Goal: Transaction & Acquisition: Purchase product/service

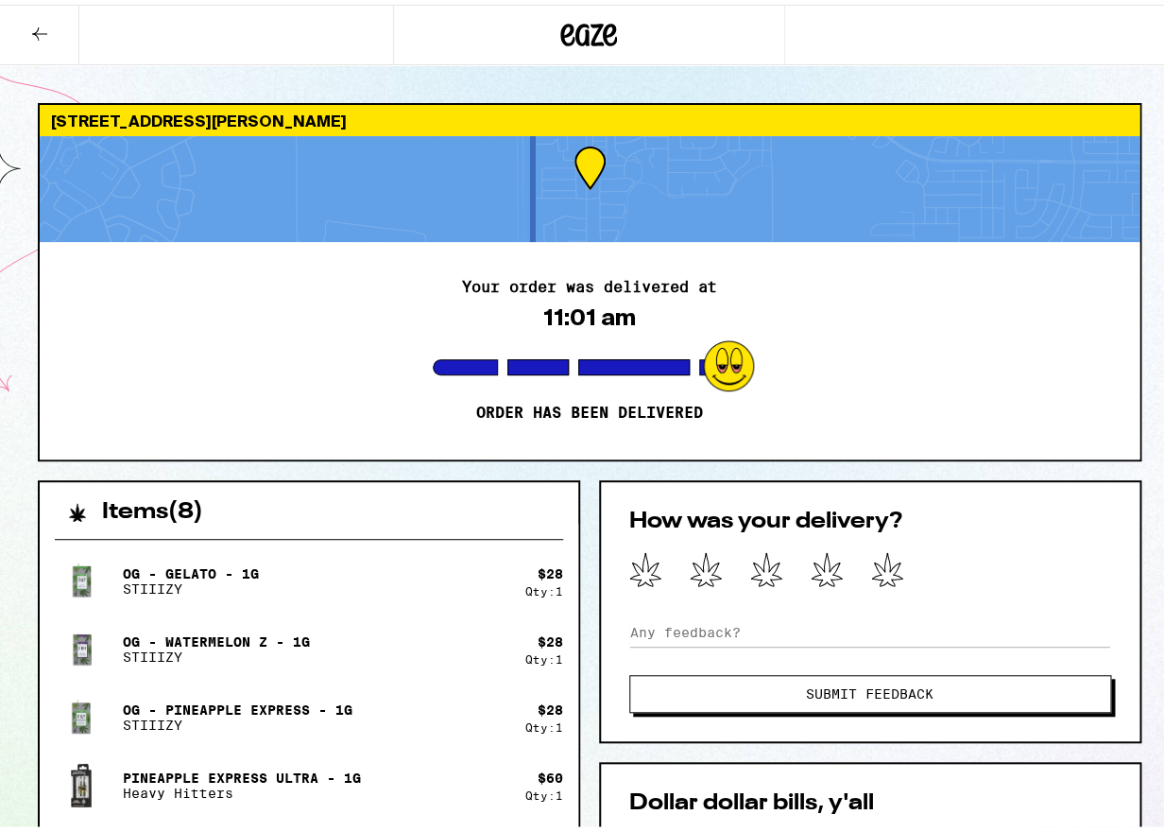
click at [43, 33] on icon at bounding box center [39, 29] width 23 height 23
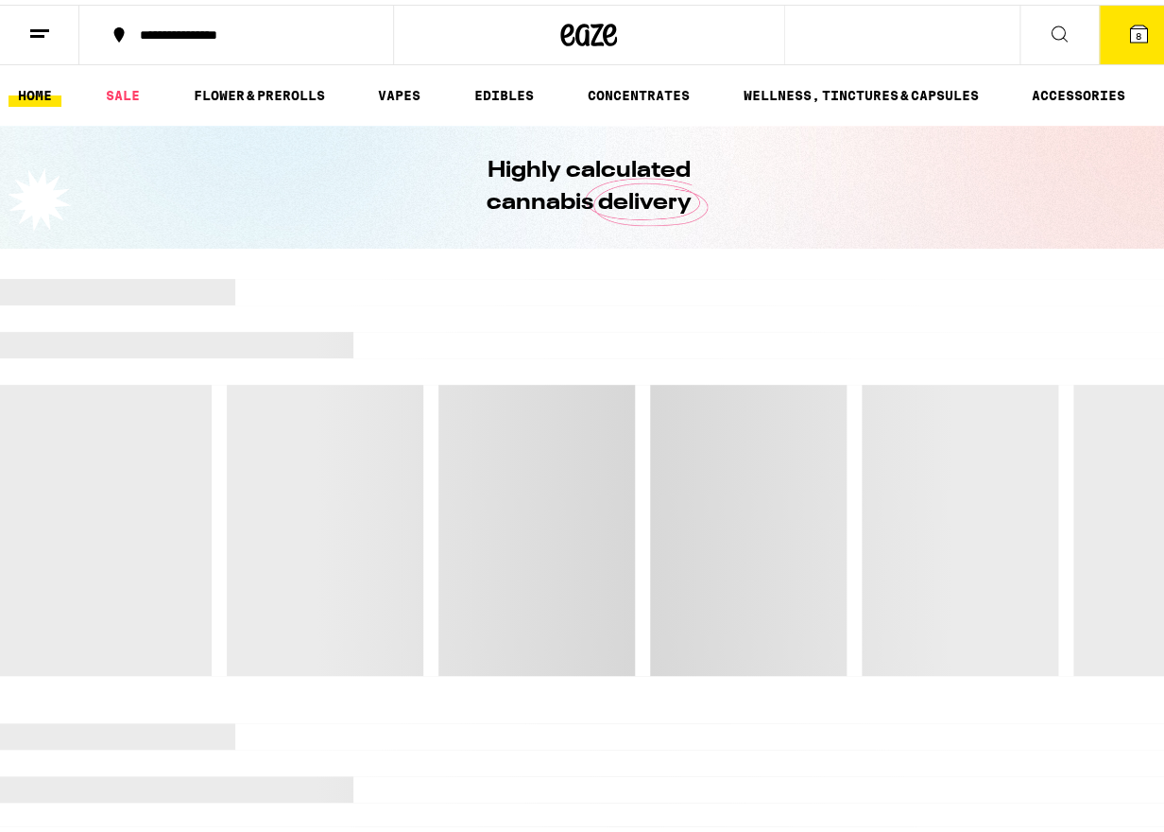
click at [43, 34] on icon at bounding box center [39, 29] width 23 height 23
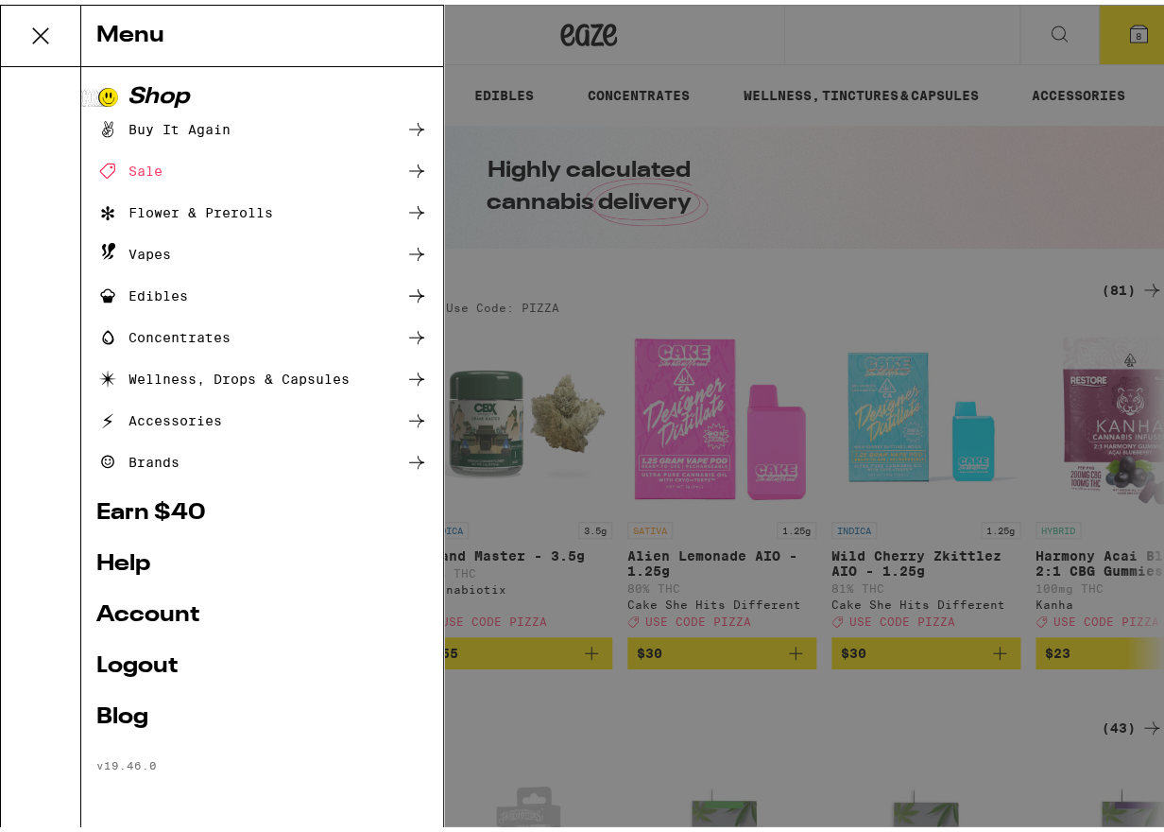
click at [149, 612] on link "Account" at bounding box center [262, 610] width 332 height 23
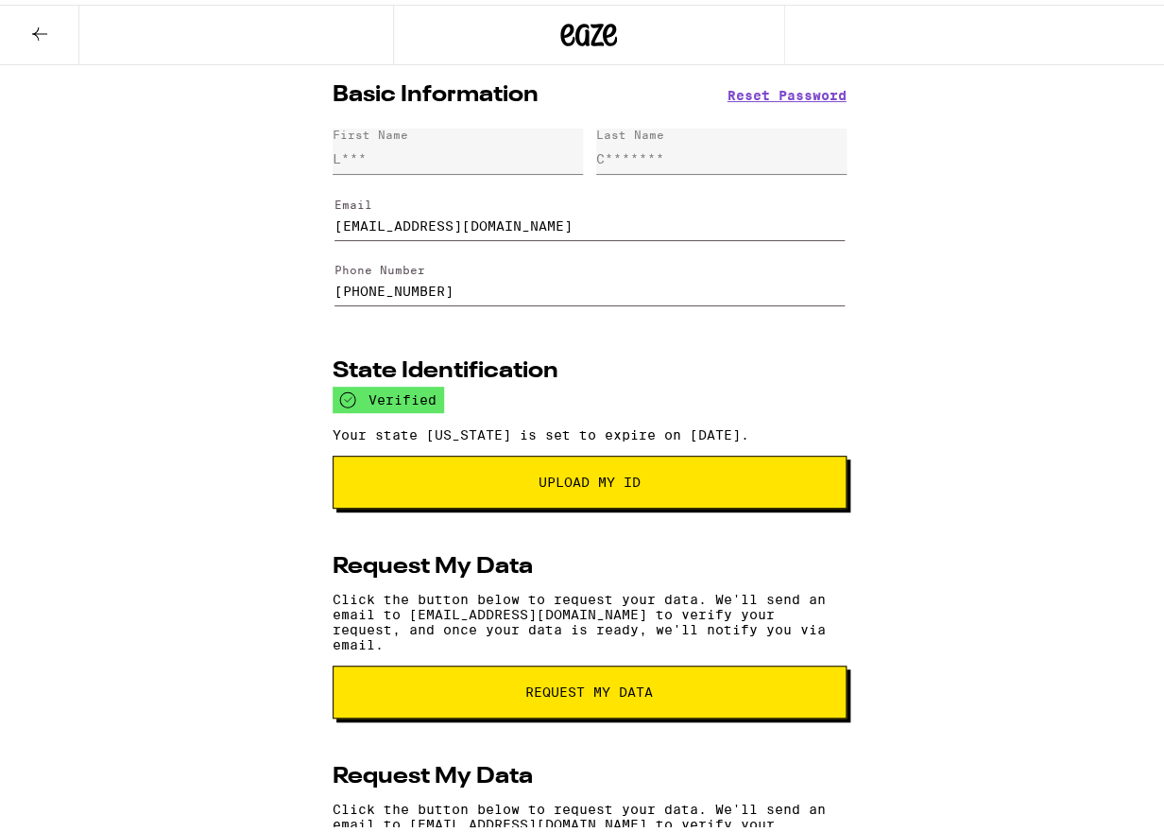
click at [39, 30] on icon at bounding box center [39, 29] width 23 height 23
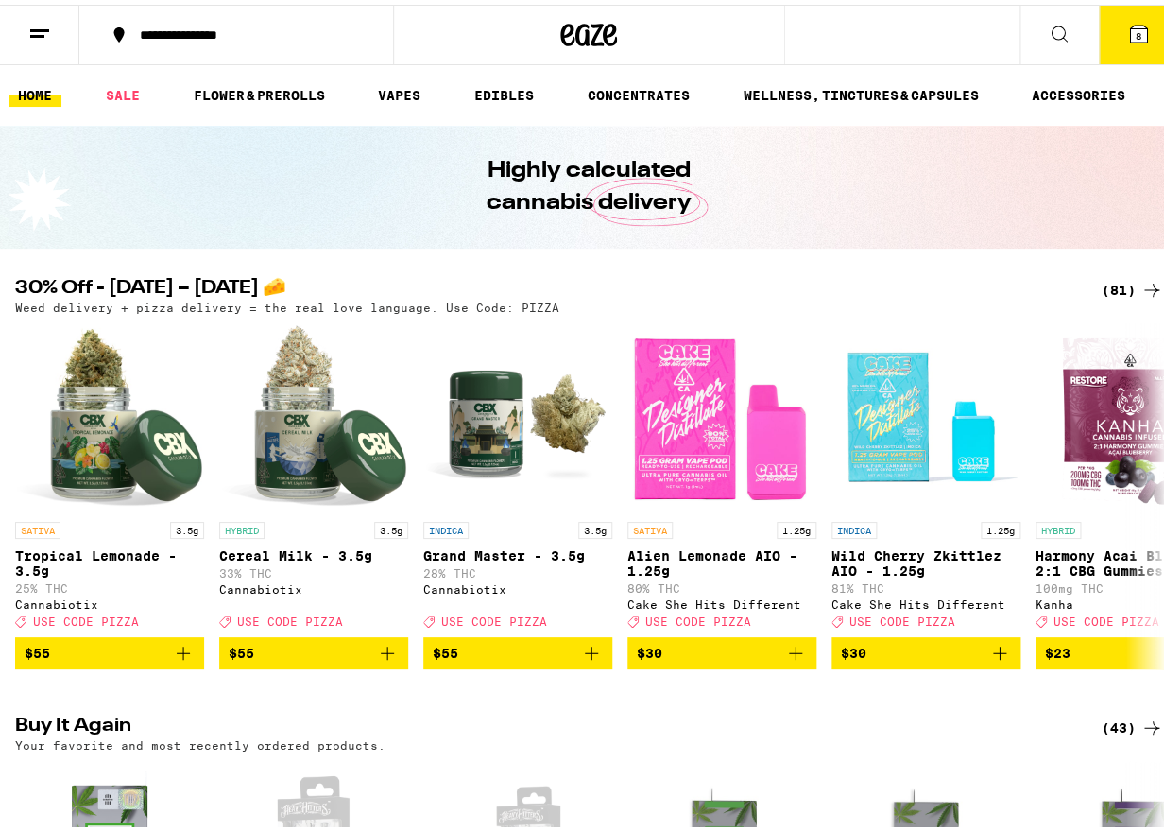
click at [42, 31] on line at bounding box center [37, 31] width 14 height 0
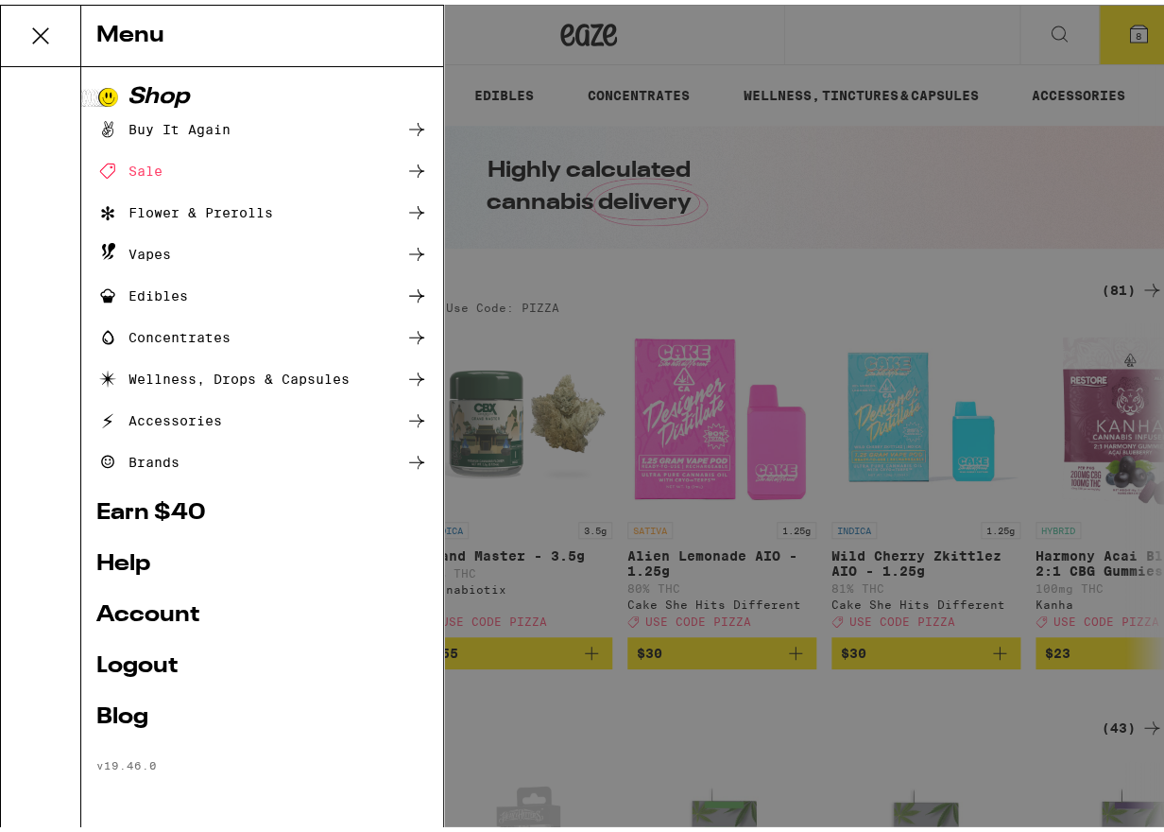
click at [134, 605] on link "Account" at bounding box center [262, 610] width 332 height 23
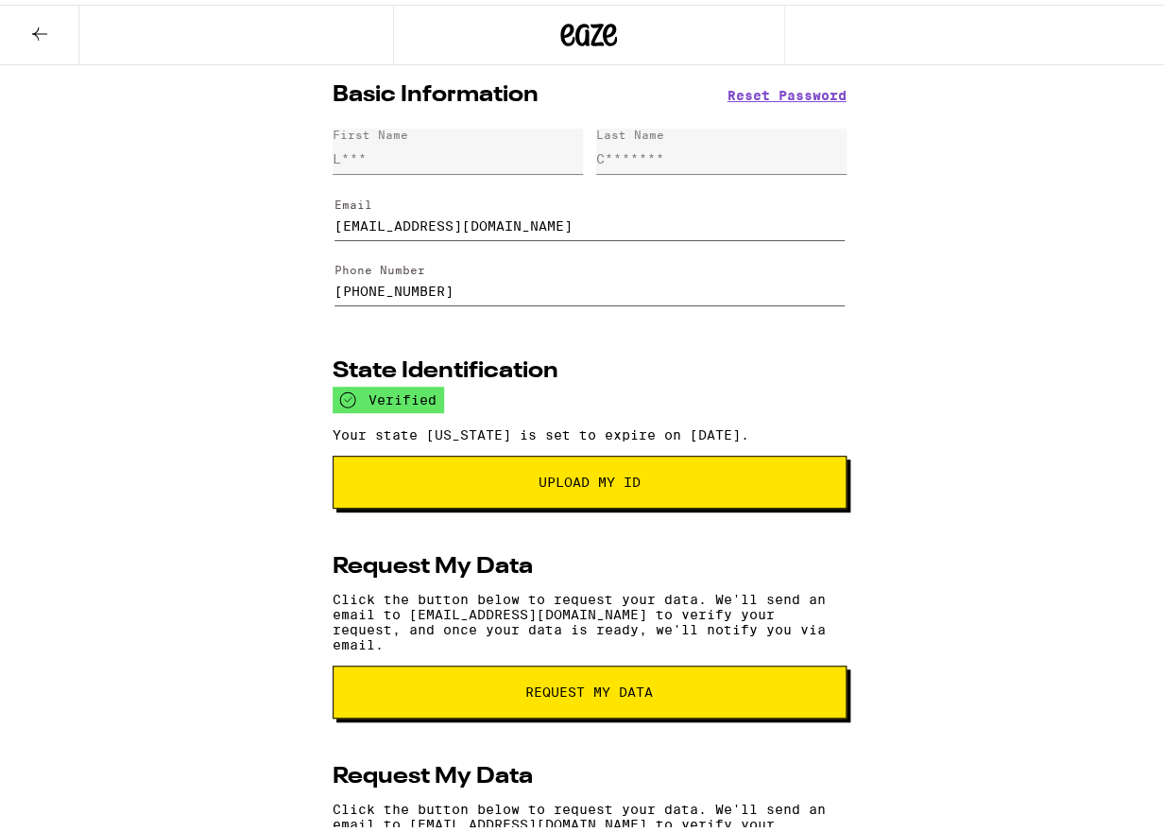
click at [38, 34] on icon at bounding box center [39, 29] width 23 height 23
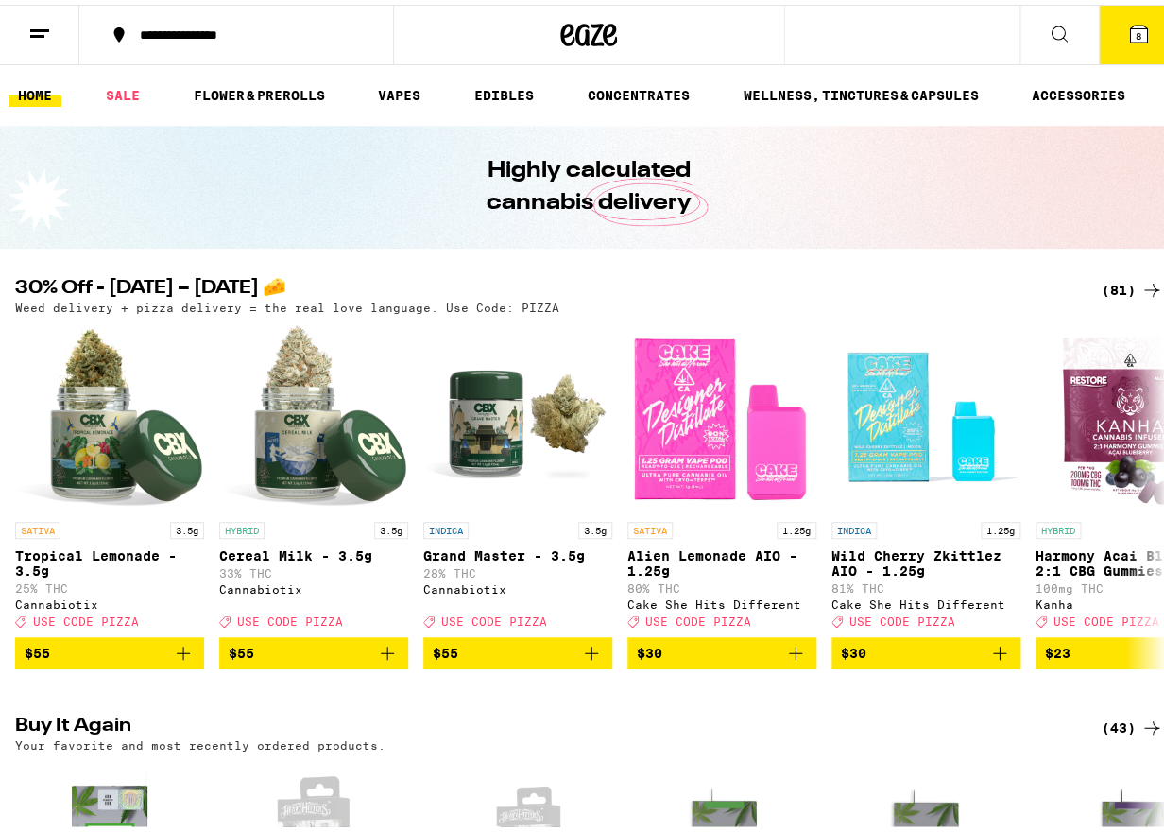
click at [1136, 31] on span "8" at bounding box center [1139, 31] width 6 height 11
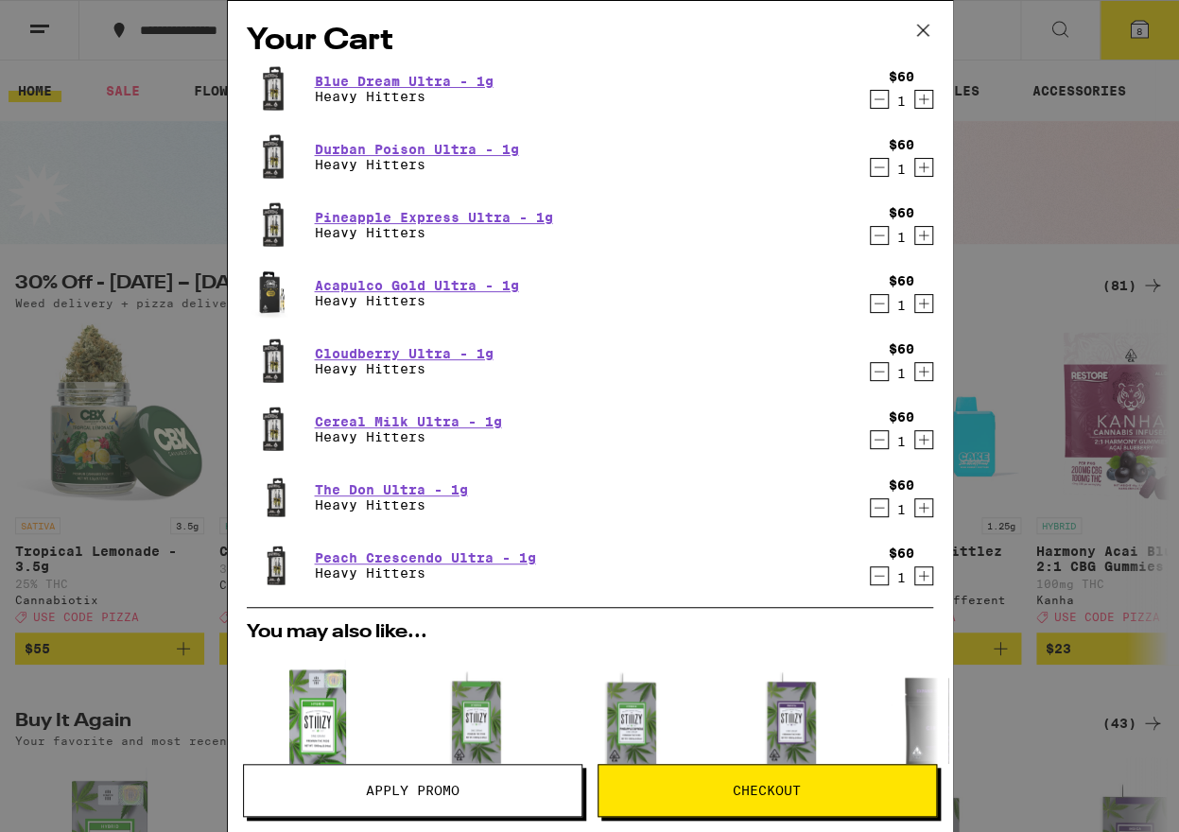
click at [870, 106] on icon "Decrement" at bounding box center [878, 99] width 17 height 23
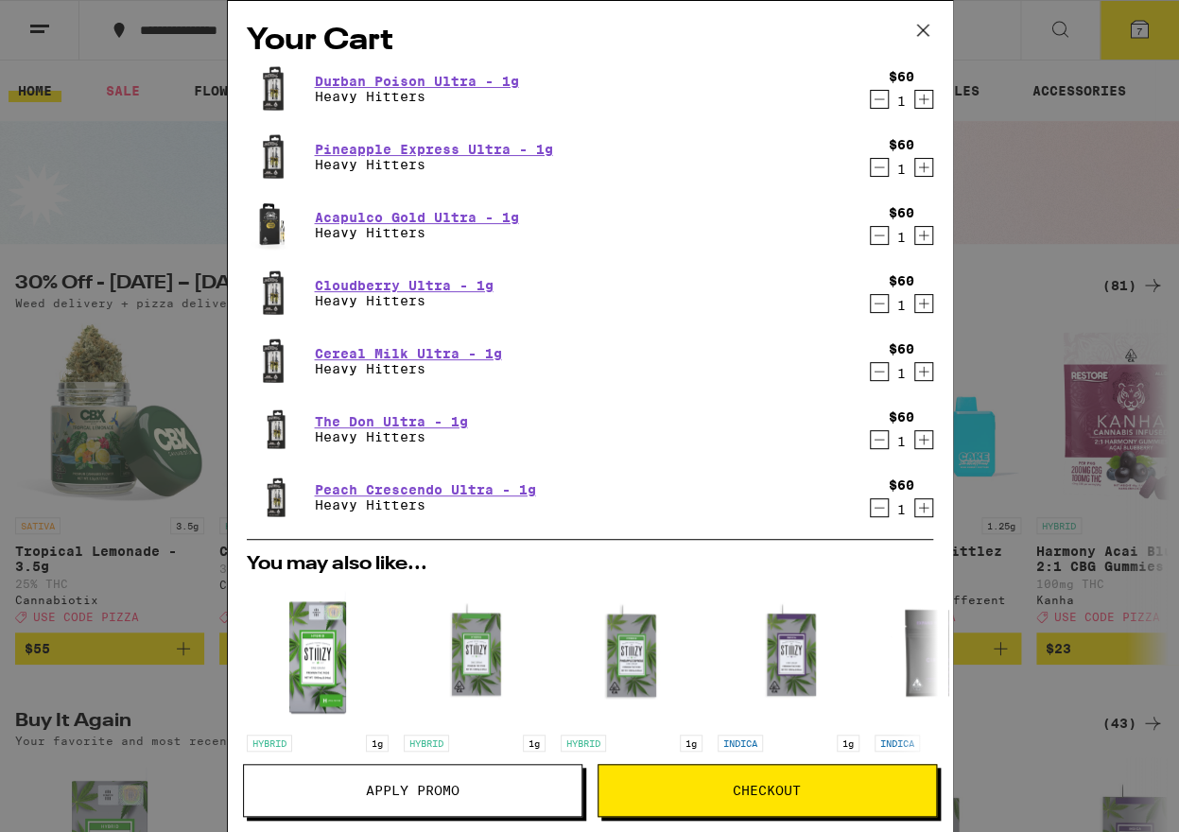
click at [870, 106] on icon "Decrement" at bounding box center [878, 99] width 17 height 23
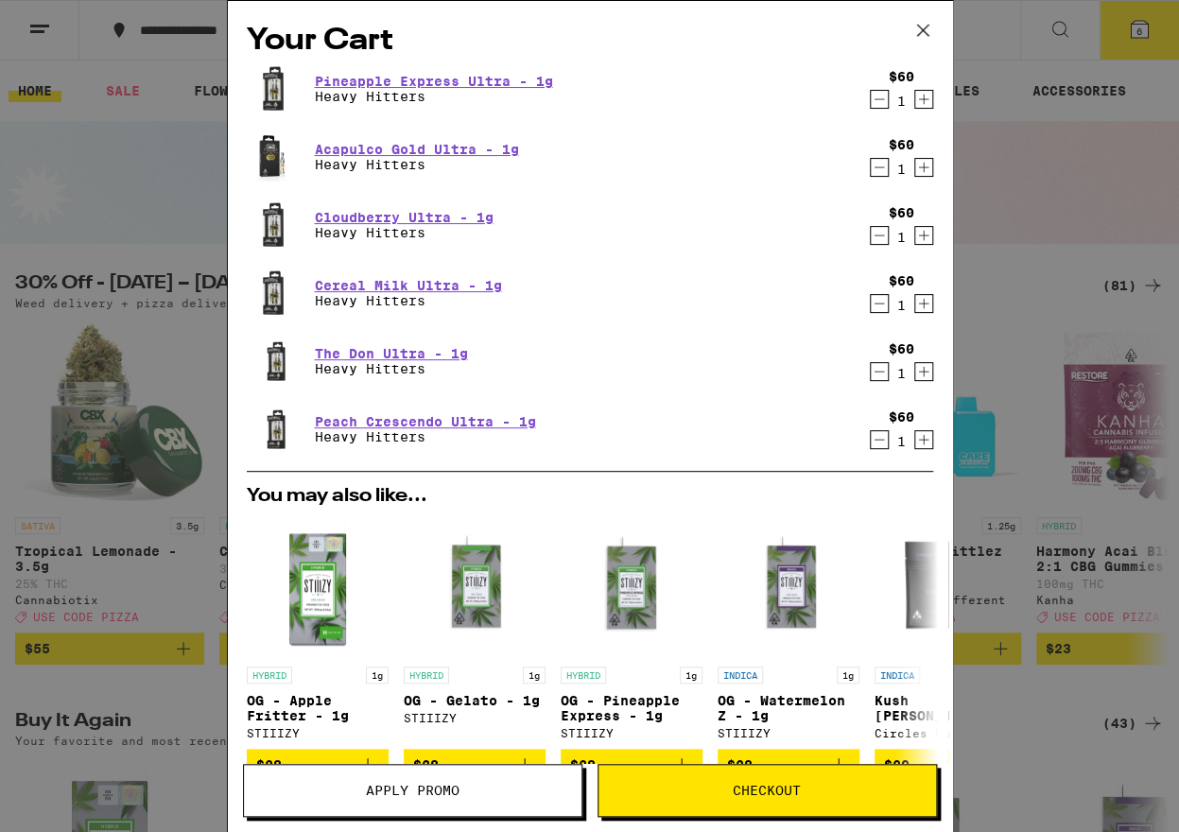
click at [870, 106] on icon "Decrement" at bounding box center [878, 99] width 17 height 23
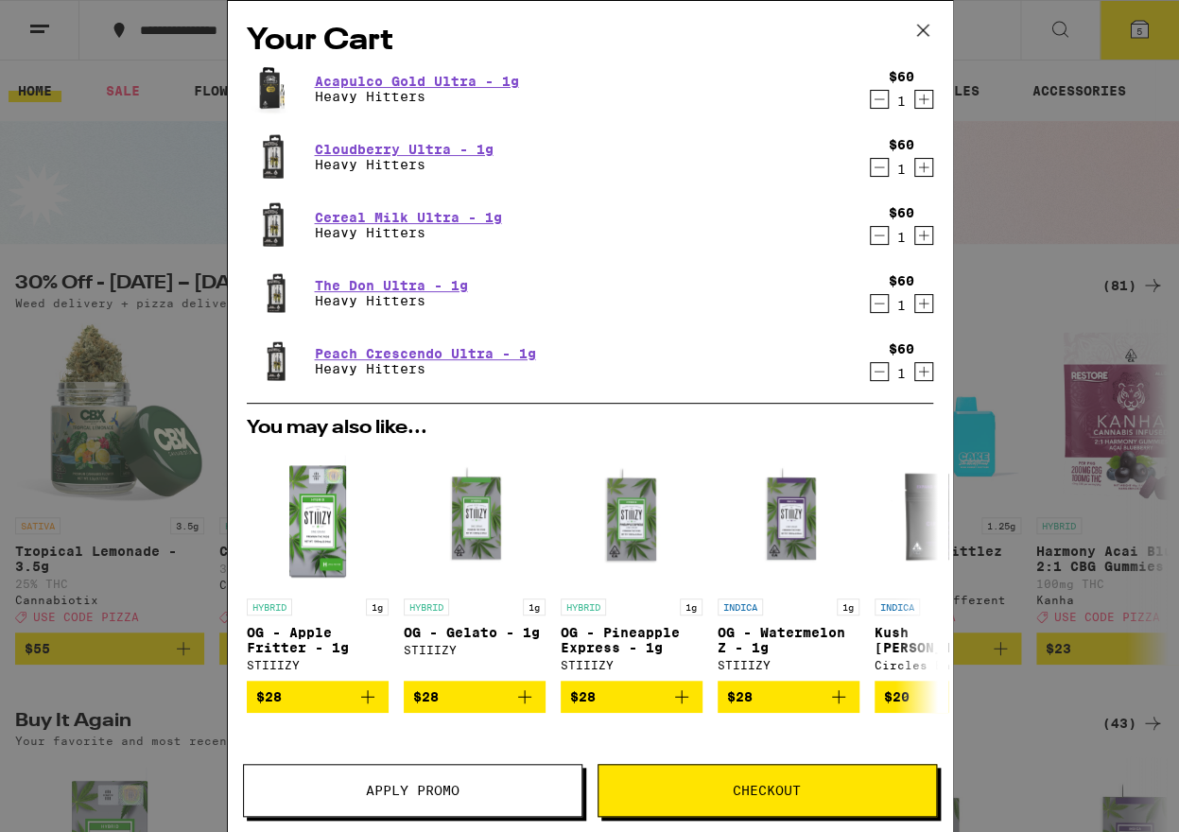
click at [870, 106] on icon "Decrement" at bounding box center [878, 99] width 17 height 23
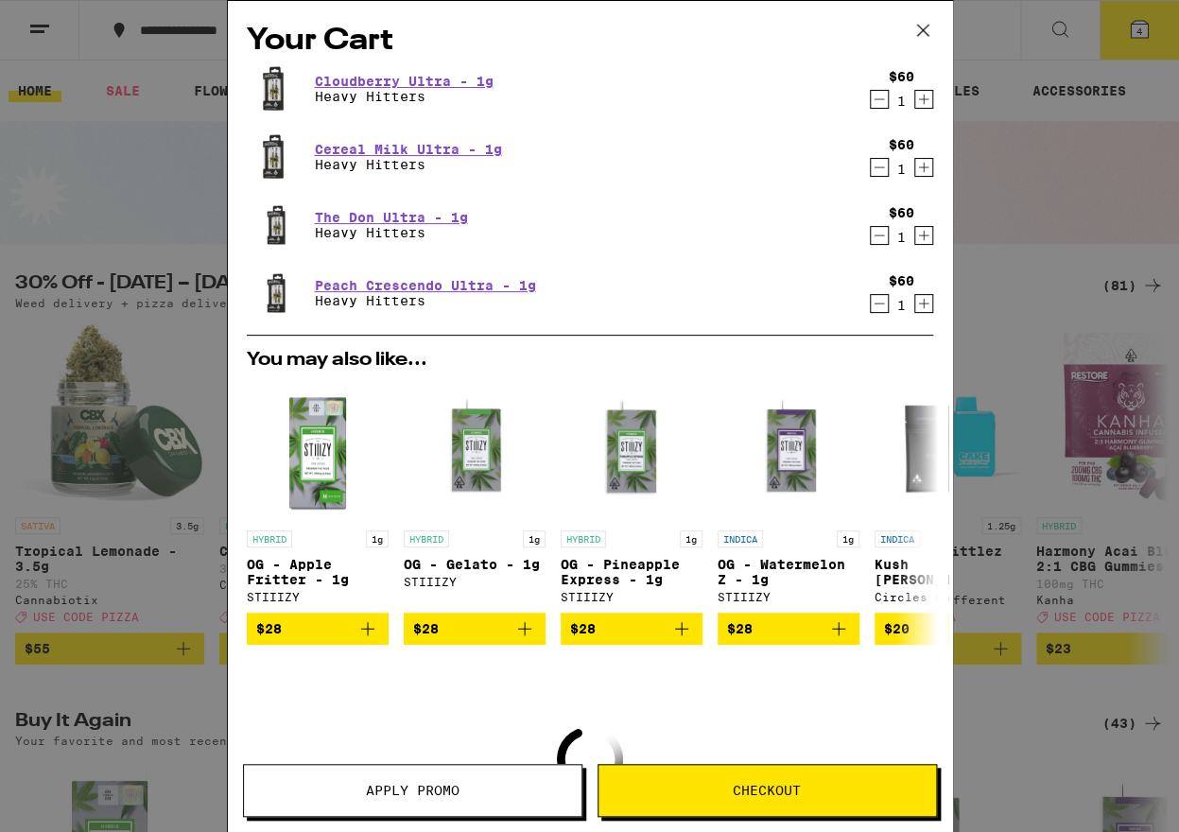
click at [870, 106] on icon "Decrement" at bounding box center [878, 99] width 17 height 23
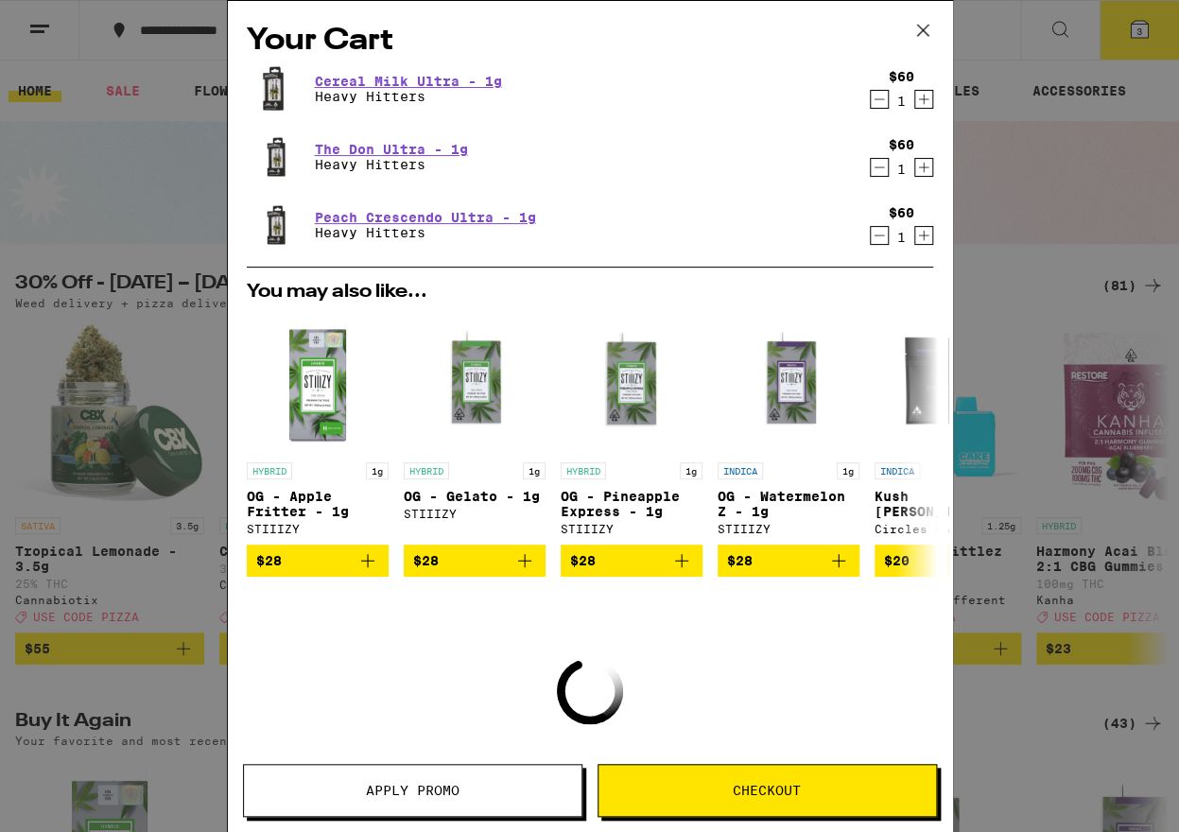
click at [870, 106] on icon "Decrement" at bounding box center [878, 99] width 17 height 23
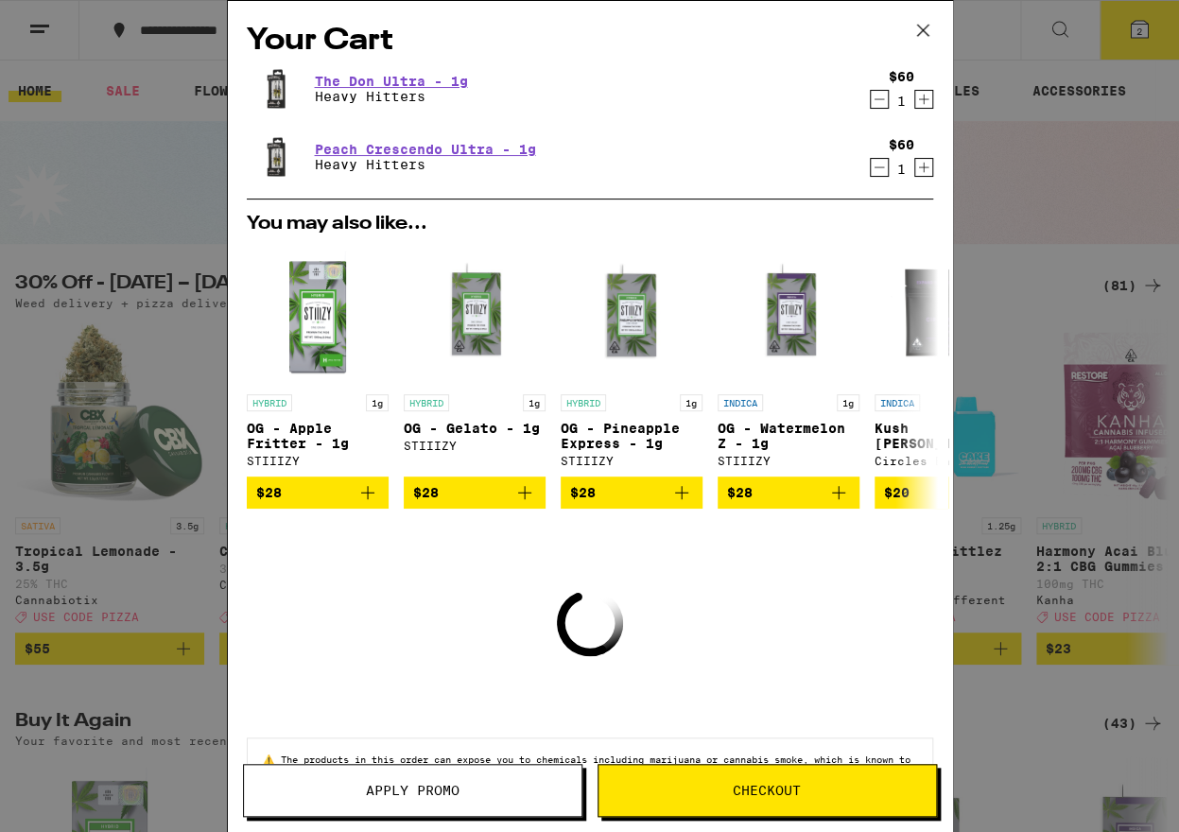
click at [870, 106] on icon "Decrement" at bounding box center [878, 99] width 17 height 23
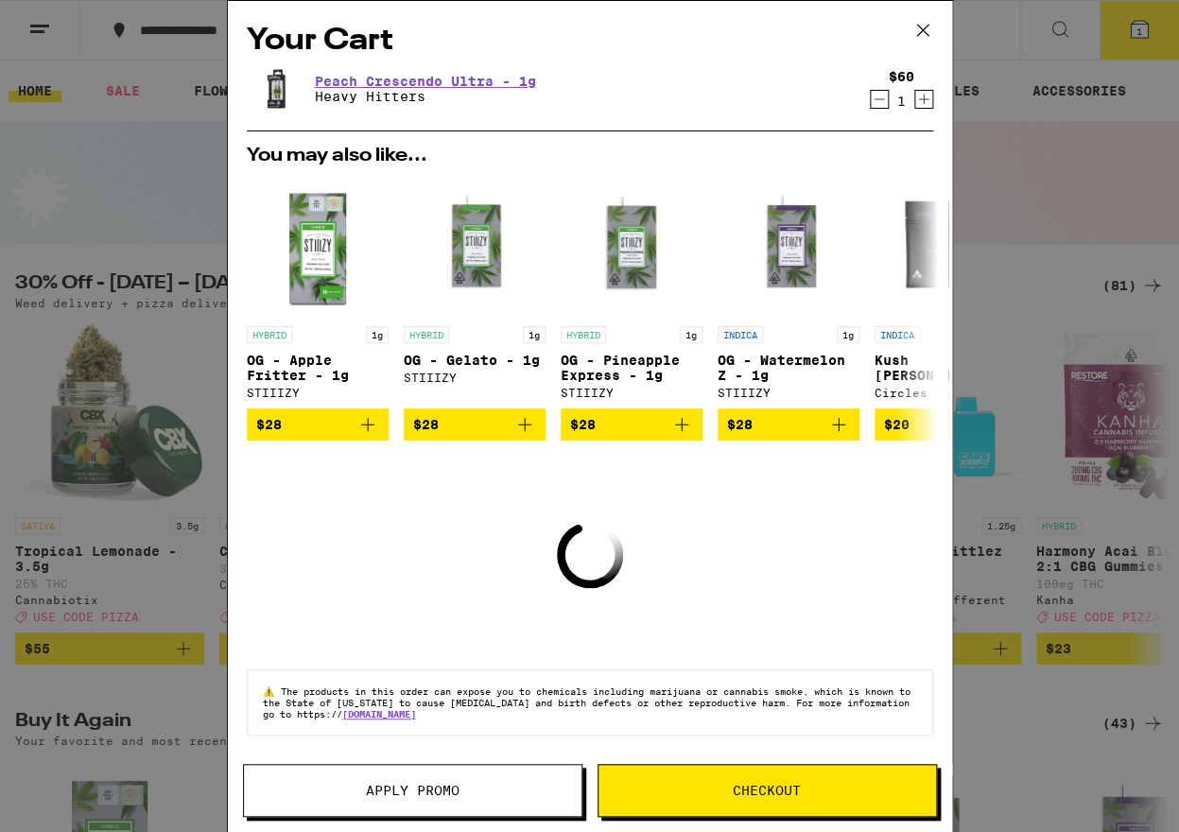
click at [870, 106] on icon "Decrement" at bounding box center [878, 99] width 17 height 23
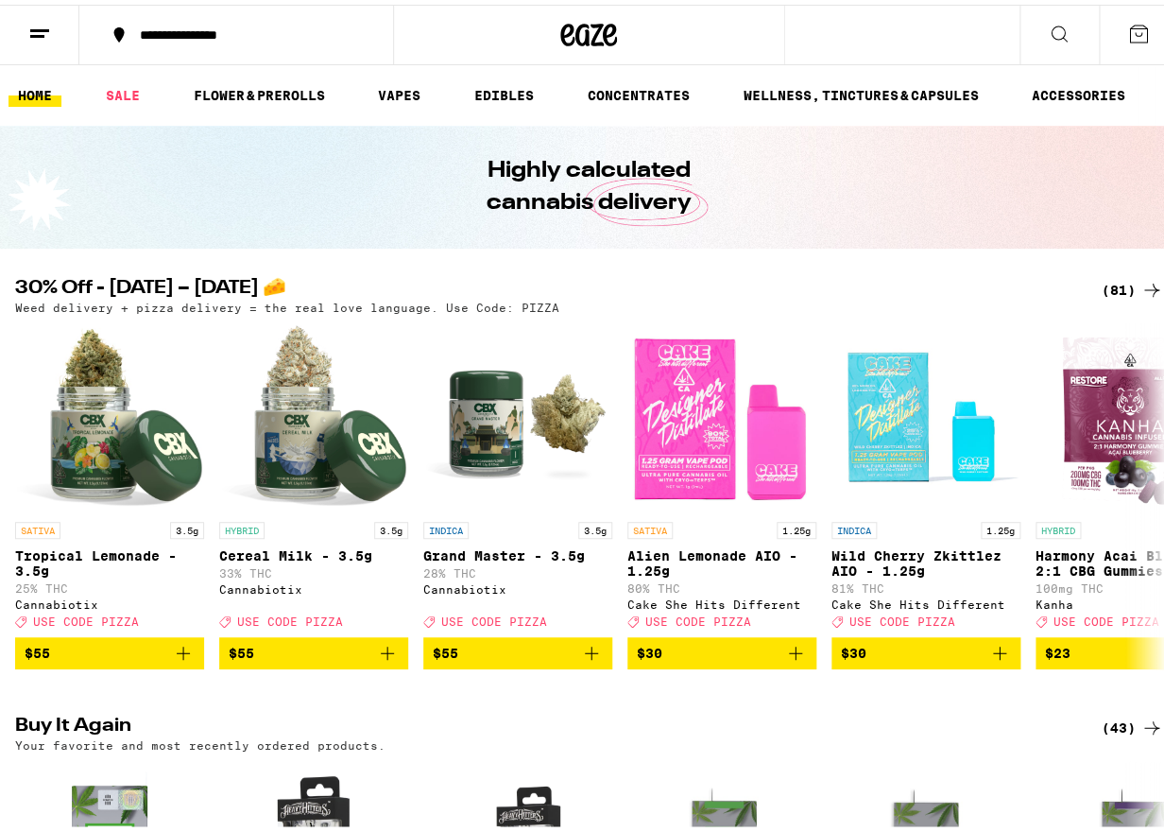
click at [1128, 34] on icon at bounding box center [1139, 29] width 23 height 23
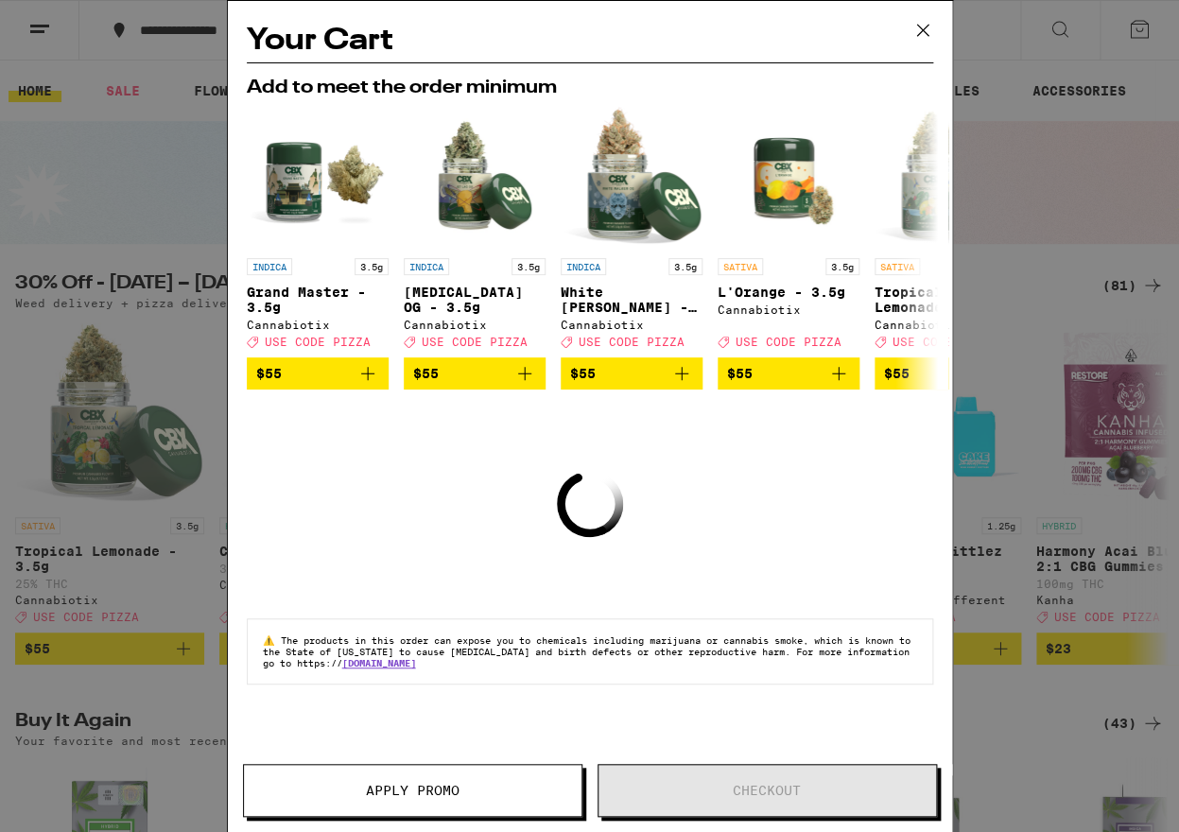
click at [925, 31] on icon at bounding box center [922, 30] width 28 height 28
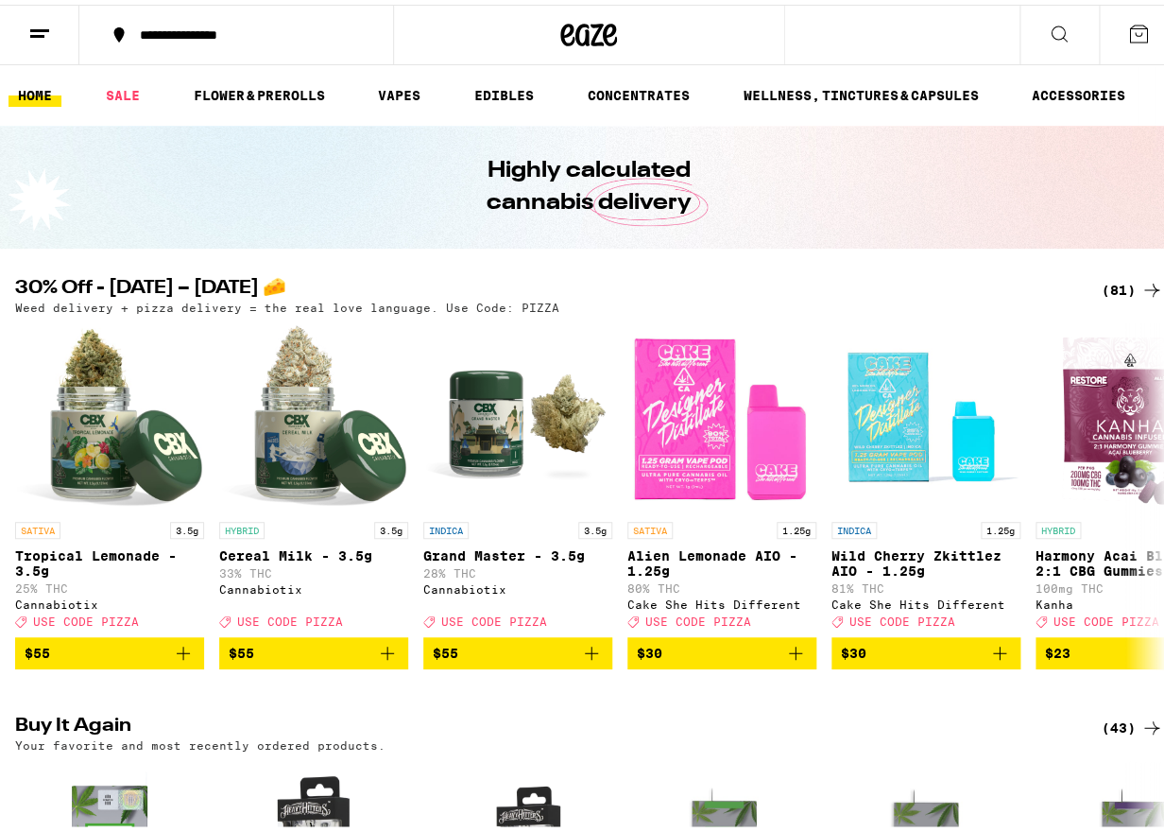
click at [37, 18] on icon at bounding box center [39, 29] width 23 height 23
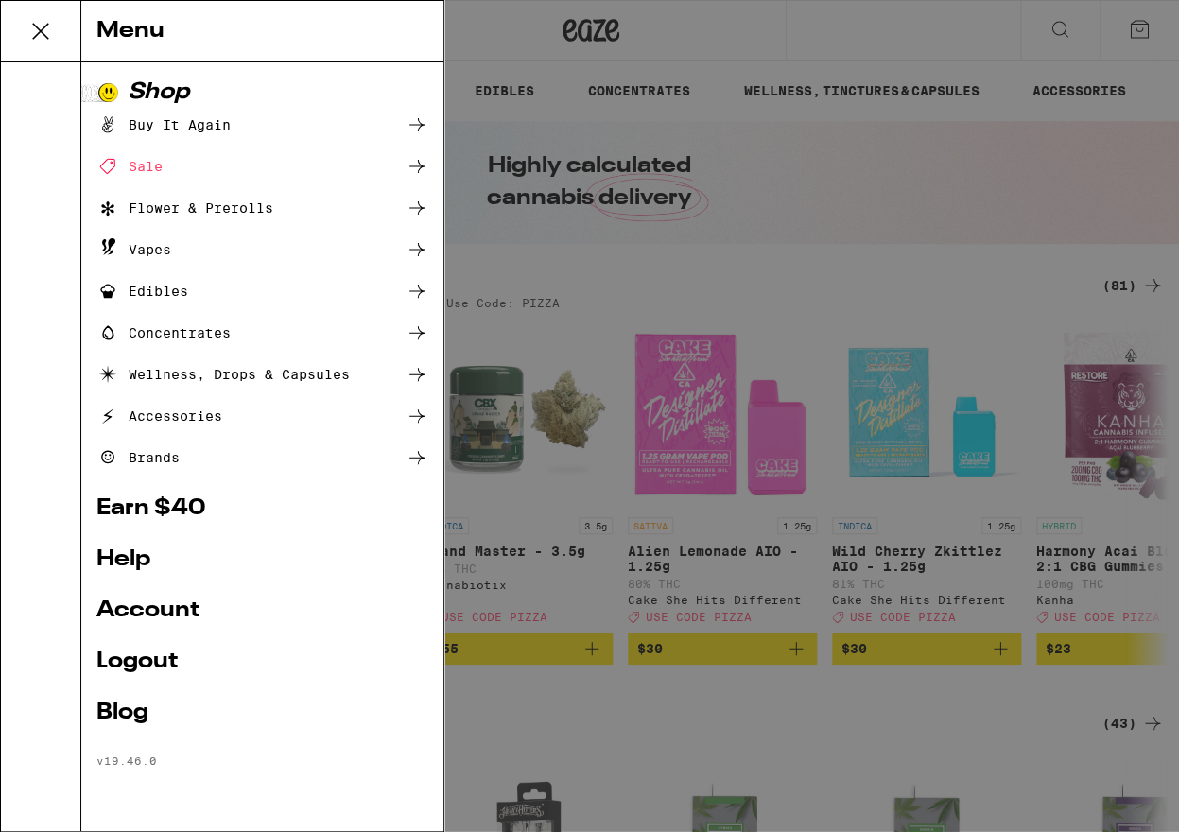
click at [126, 569] on link "Help" at bounding box center [262, 559] width 332 height 23
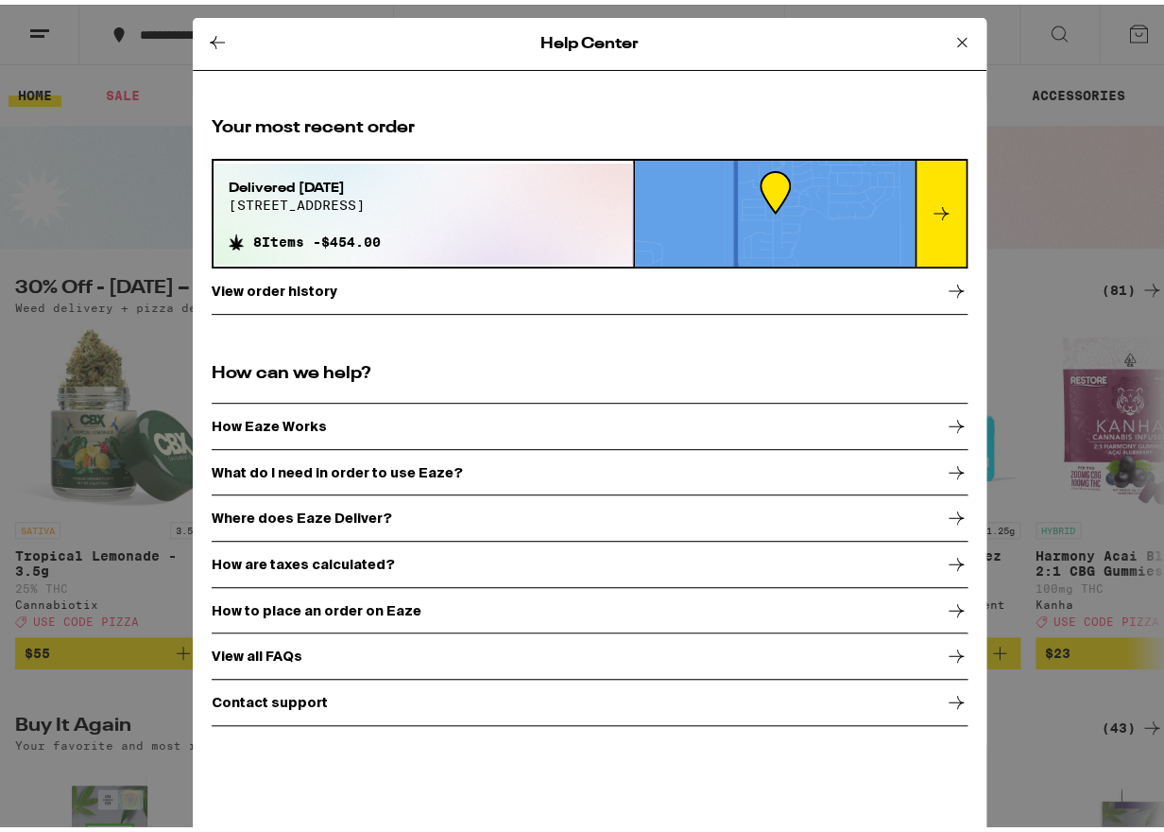
click at [945, 283] on icon at bounding box center [956, 286] width 23 height 23
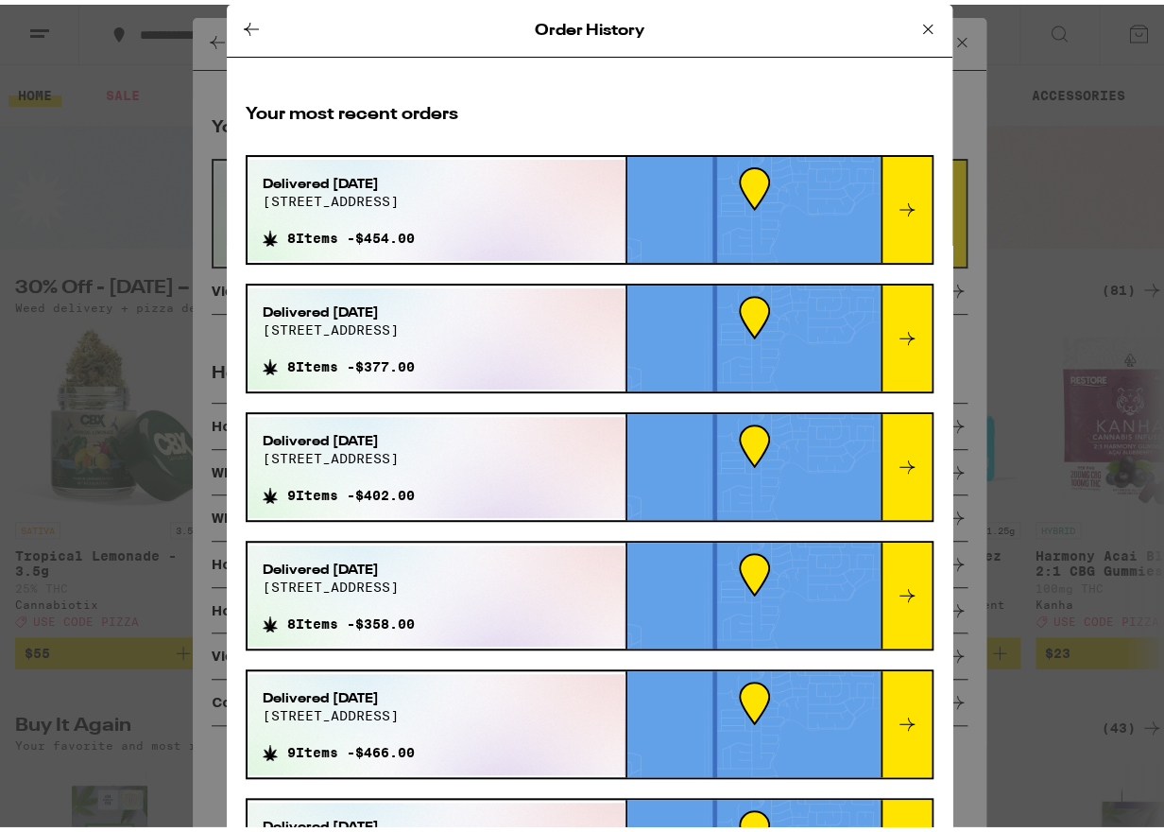
click at [900, 205] on icon at bounding box center [907, 204] width 15 height 13
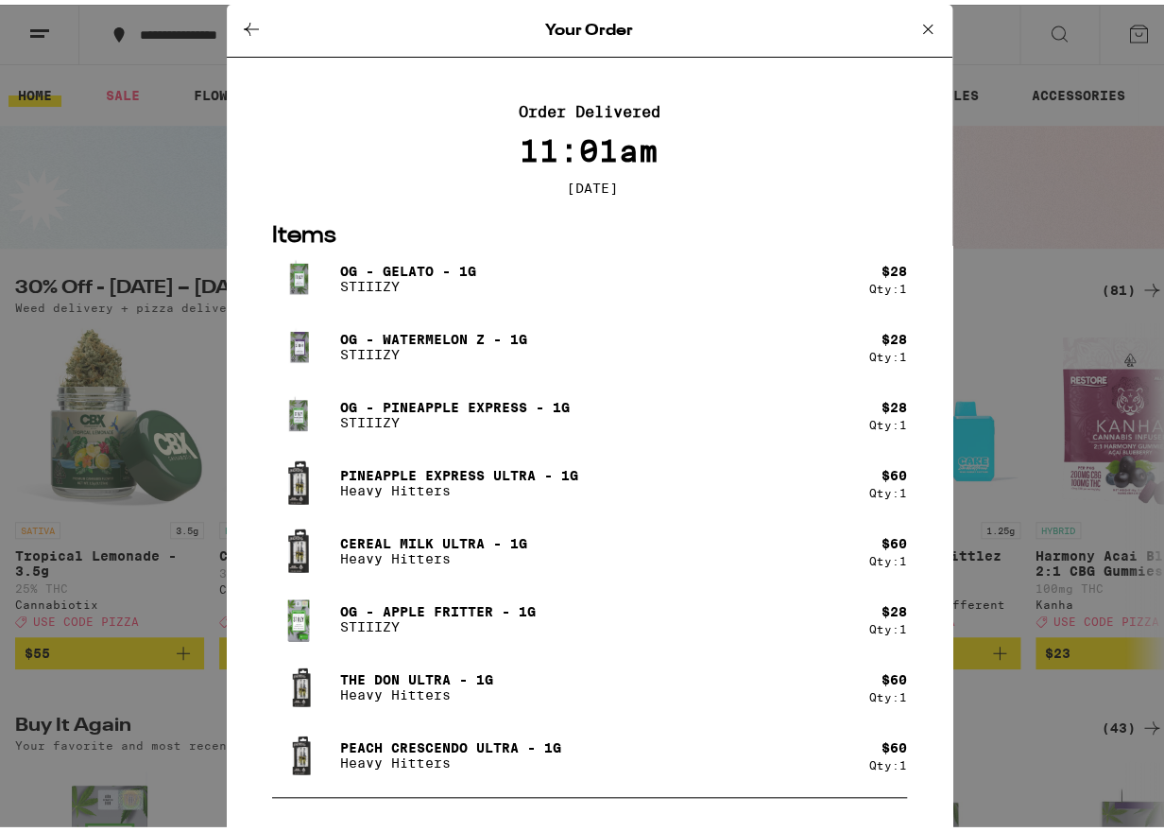
click at [917, 17] on icon at bounding box center [928, 24] width 23 height 23
